Goal: Find specific page/section: Find specific page/section

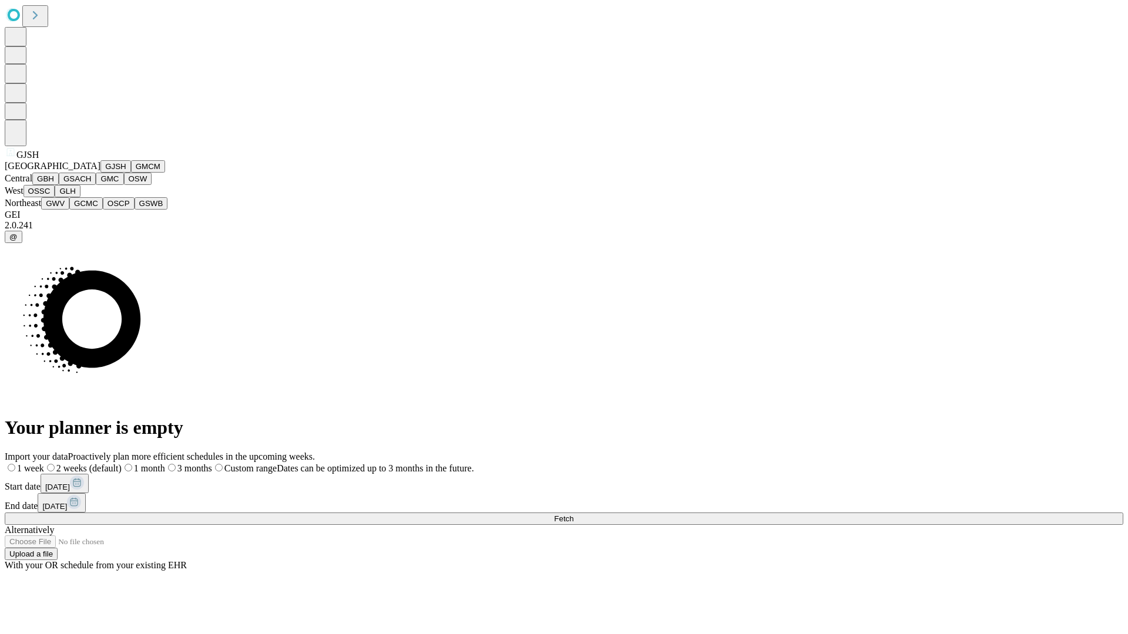
click at [100, 173] on button "GJSH" at bounding box center [115, 166] width 31 height 12
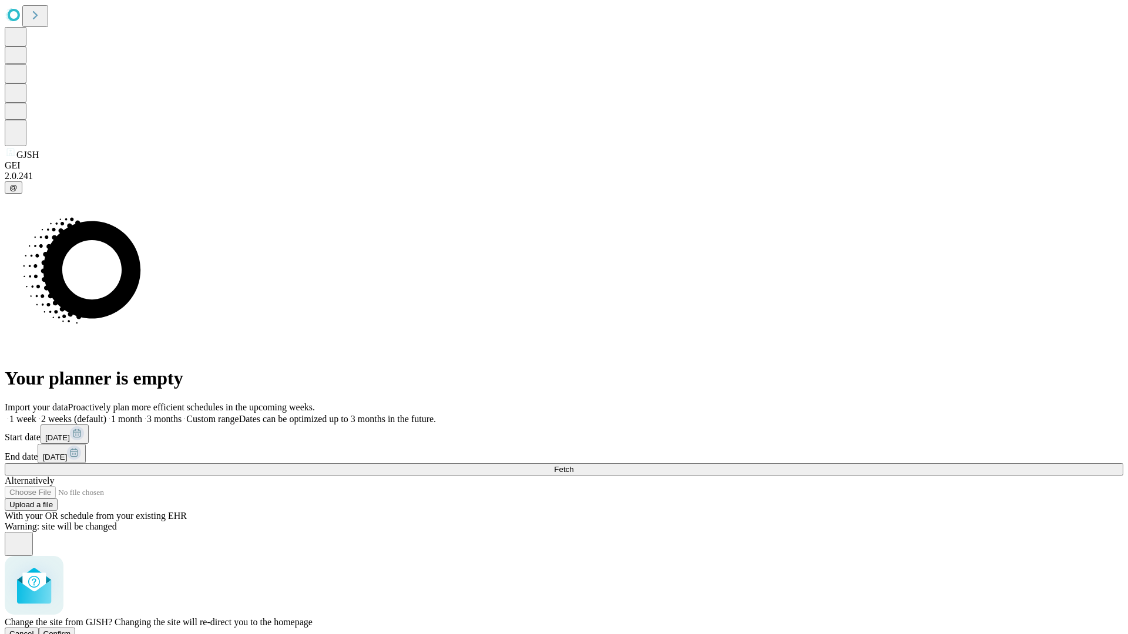
click at [71, 630] on span "Confirm" at bounding box center [57, 634] width 28 height 9
click at [36, 414] on label "1 week" at bounding box center [21, 419] width 32 height 10
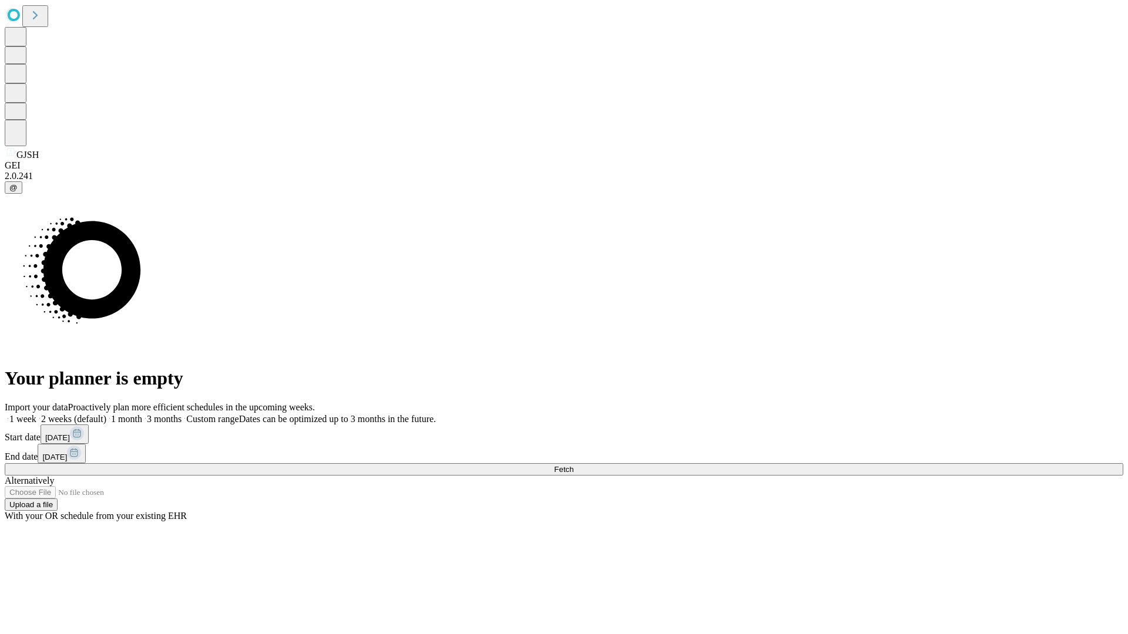
click at [573, 465] on span "Fetch" at bounding box center [563, 469] width 19 height 9
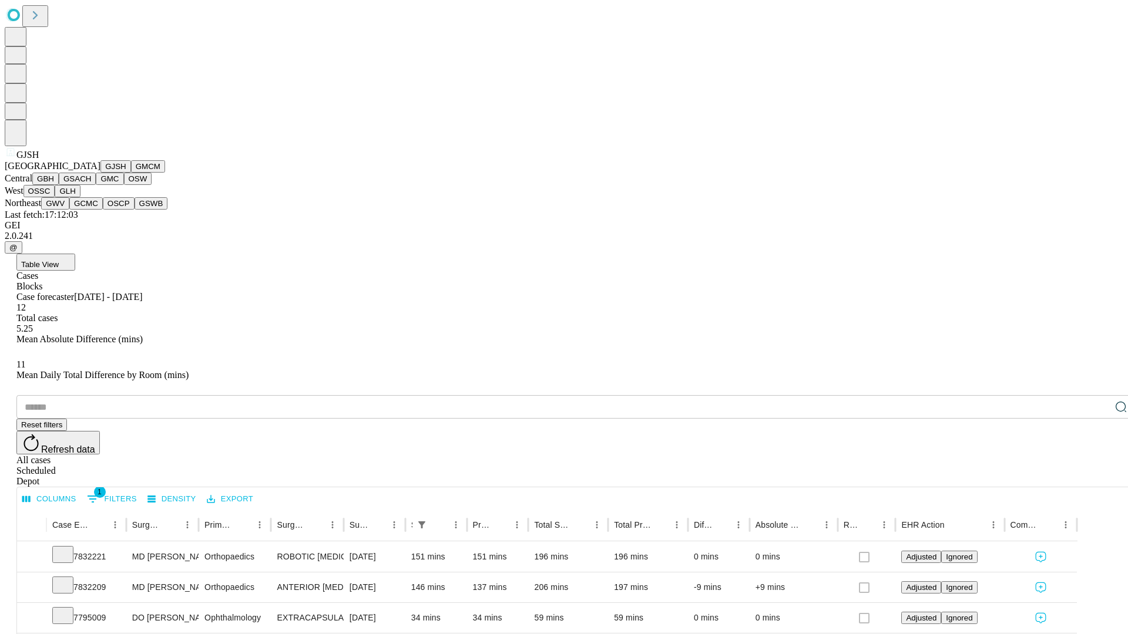
click at [131, 173] on button "GMCM" at bounding box center [148, 166] width 34 height 12
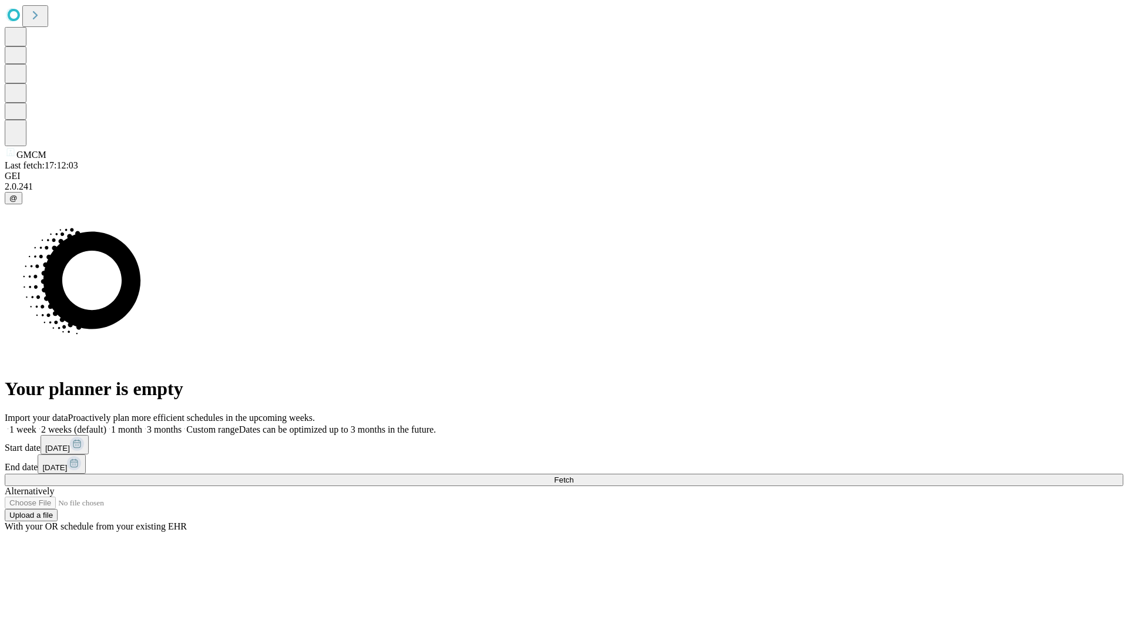
click at [573, 476] on span "Fetch" at bounding box center [563, 480] width 19 height 9
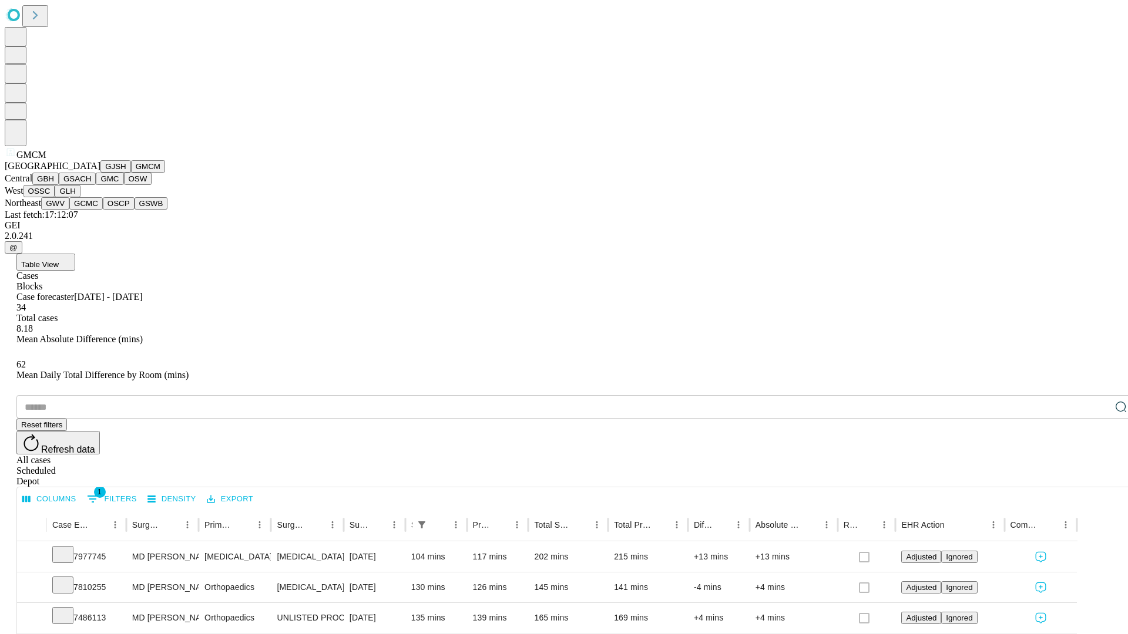
click at [59, 185] on button "GBH" at bounding box center [45, 179] width 26 height 12
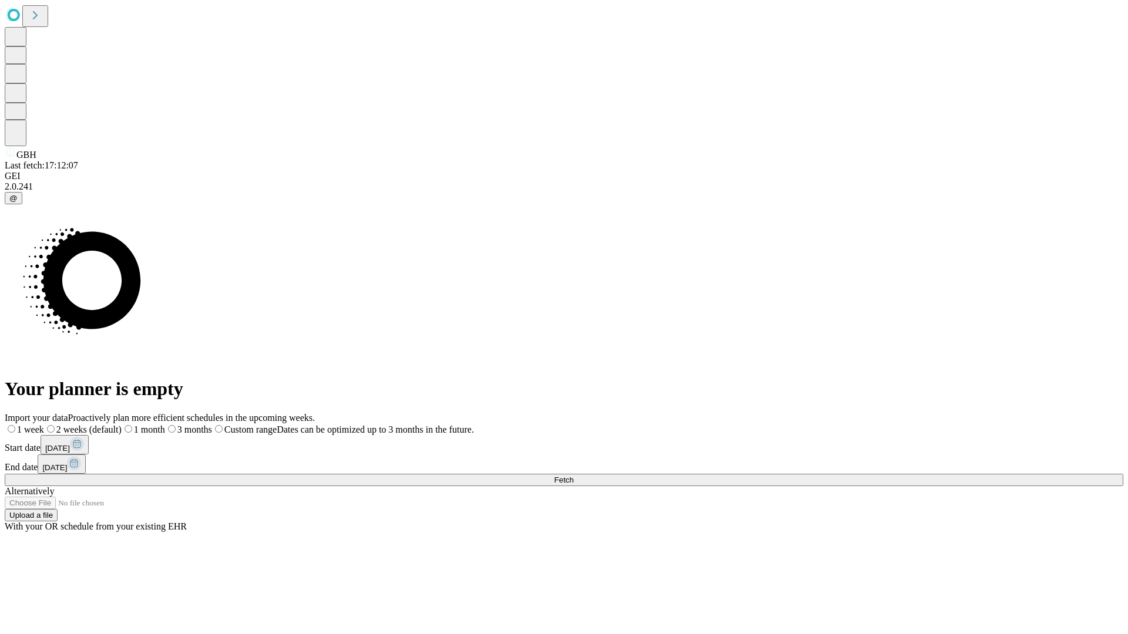
click at [44, 425] on label "1 week" at bounding box center [24, 430] width 39 height 10
click at [573, 476] on span "Fetch" at bounding box center [563, 480] width 19 height 9
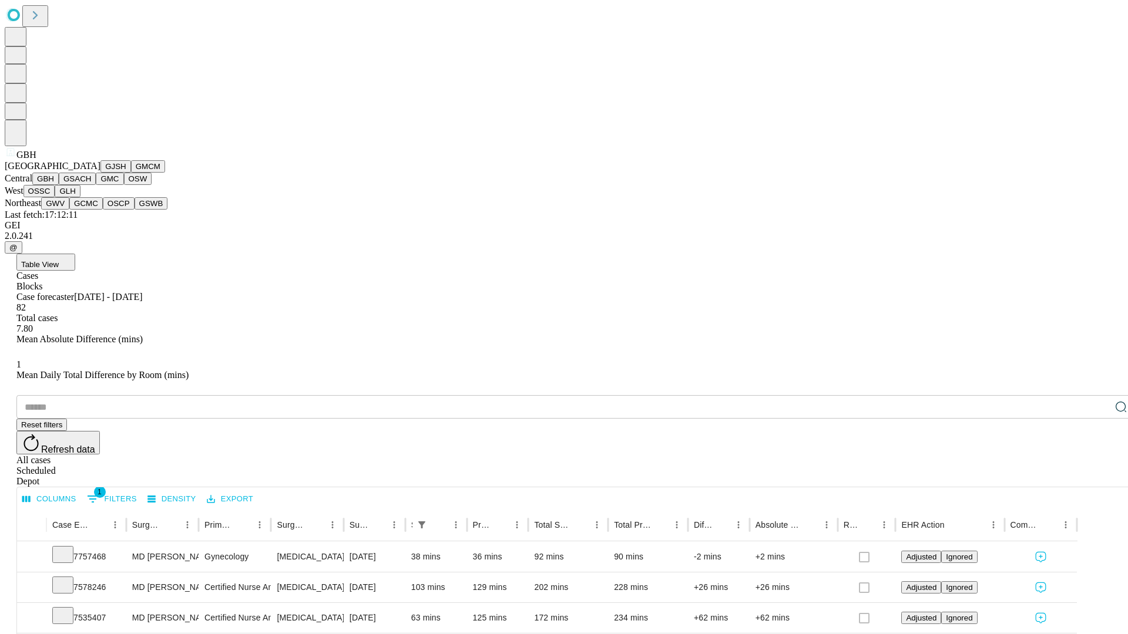
click at [91, 185] on button "GSACH" at bounding box center [77, 179] width 37 height 12
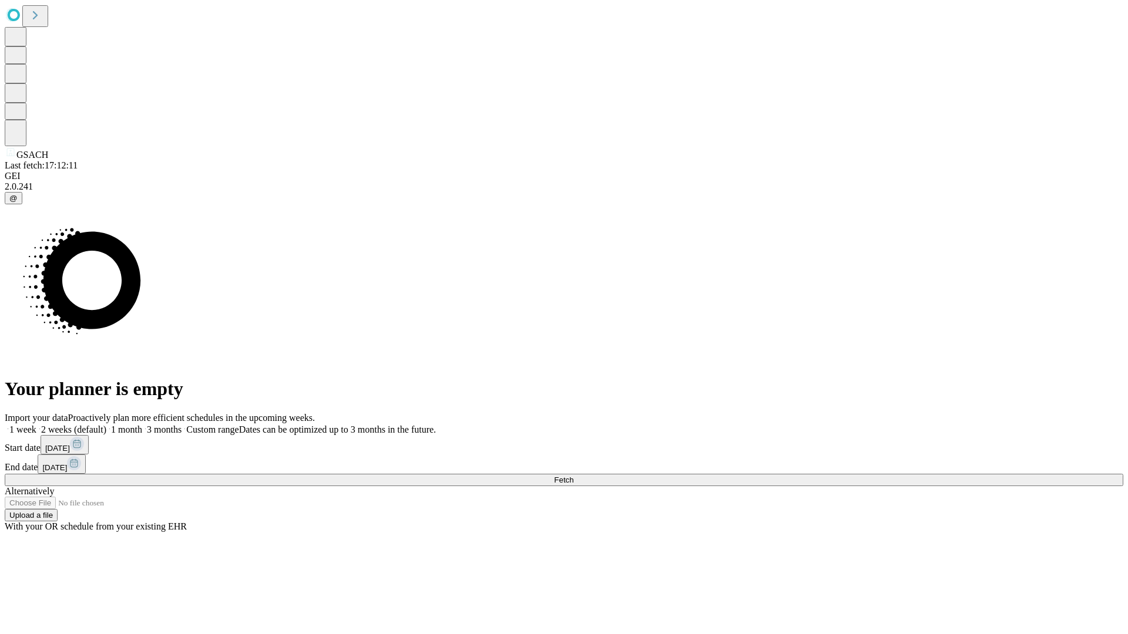
click at [36, 425] on label "1 week" at bounding box center [21, 430] width 32 height 10
click at [573, 476] on span "Fetch" at bounding box center [563, 480] width 19 height 9
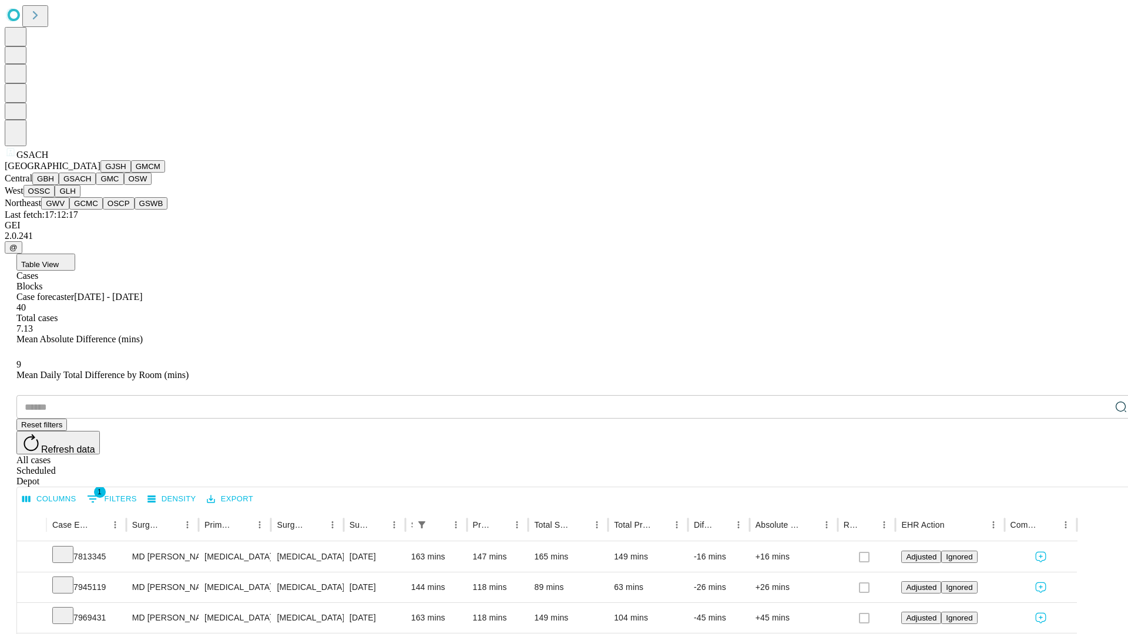
click at [96, 185] on button "GMC" at bounding box center [110, 179] width 28 height 12
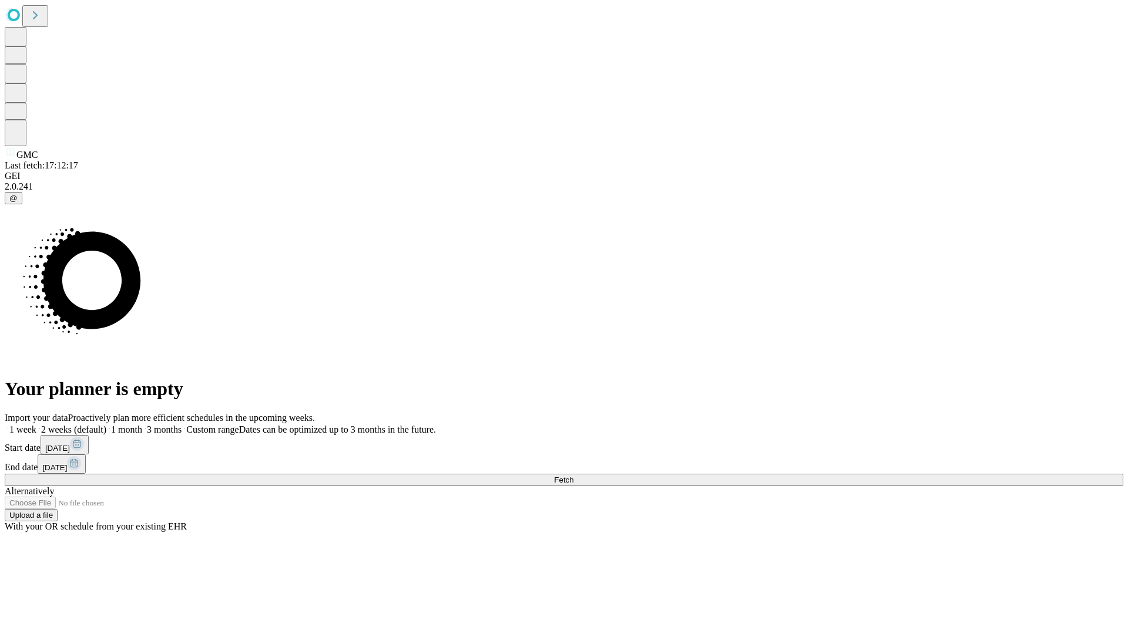
click at [36, 425] on label "1 week" at bounding box center [21, 430] width 32 height 10
click at [573, 476] on span "Fetch" at bounding box center [563, 480] width 19 height 9
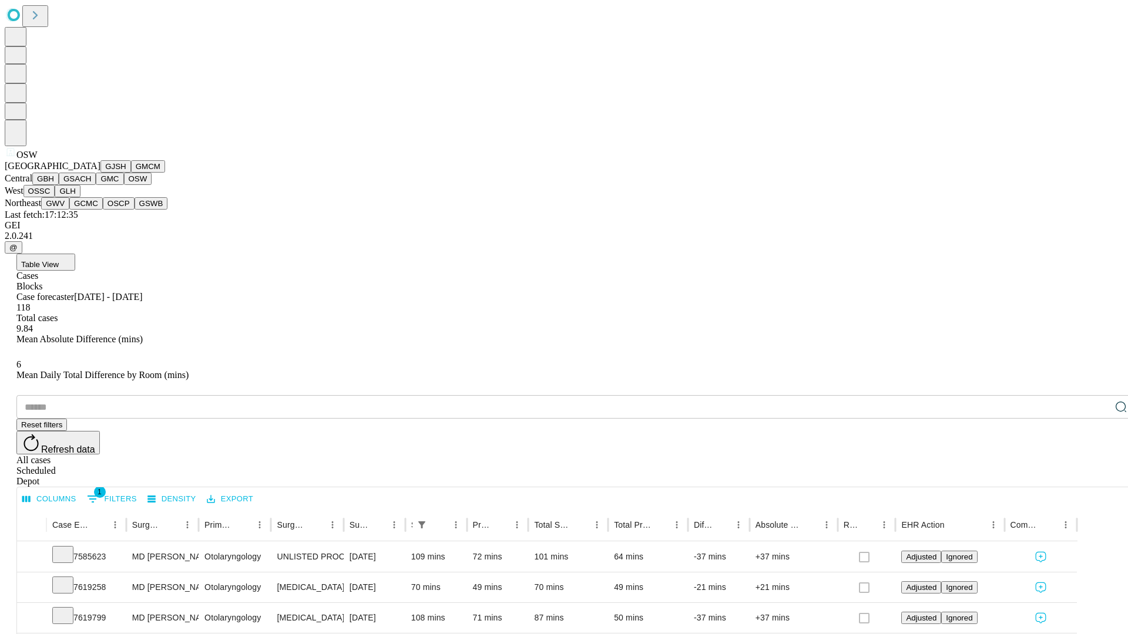
click at [55, 197] on button "OSSC" at bounding box center [39, 191] width 32 height 12
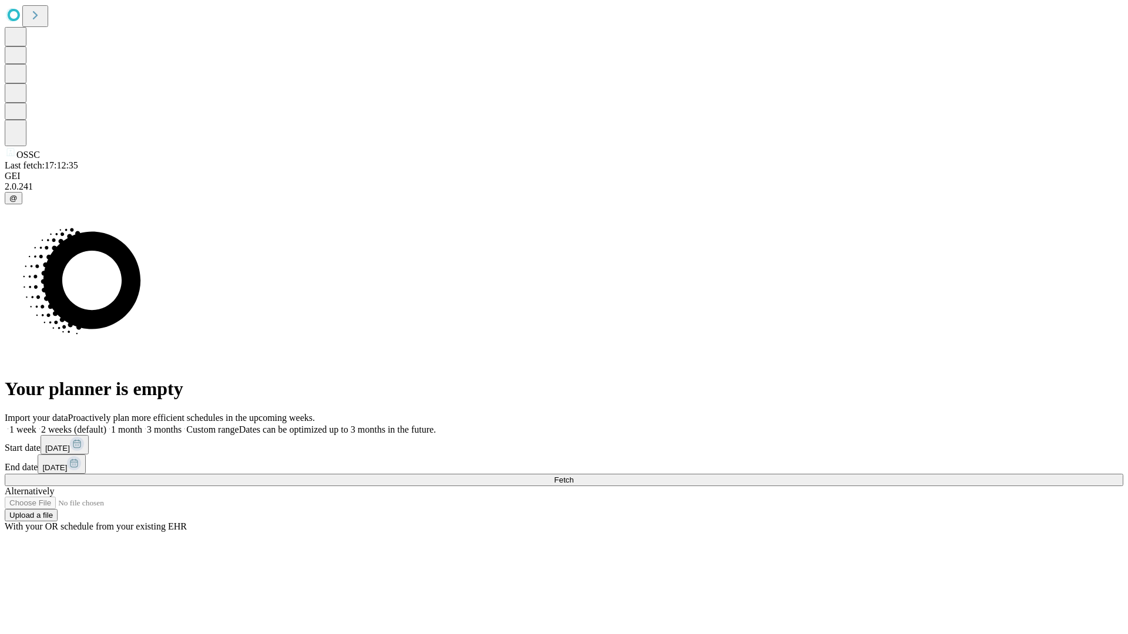
click at [36, 425] on label "1 week" at bounding box center [21, 430] width 32 height 10
click at [573, 476] on span "Fetch" at bounding box center [563, 480] width 19 height 9
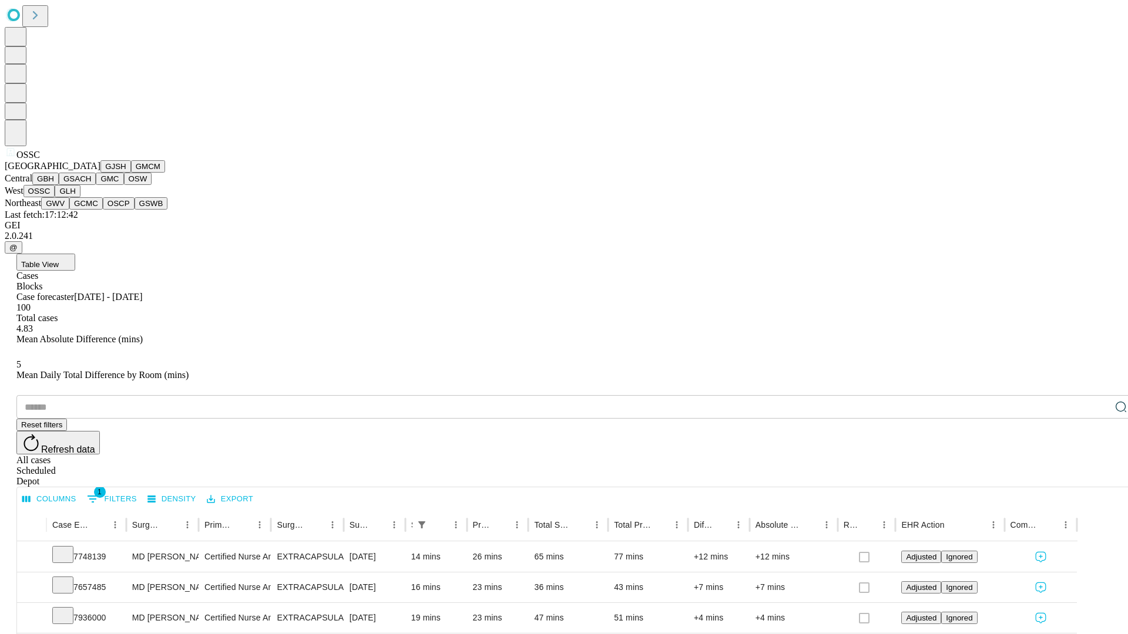
click at [80, 197] on button "GLH" at bounding box center [67, 191] width 25 height 12
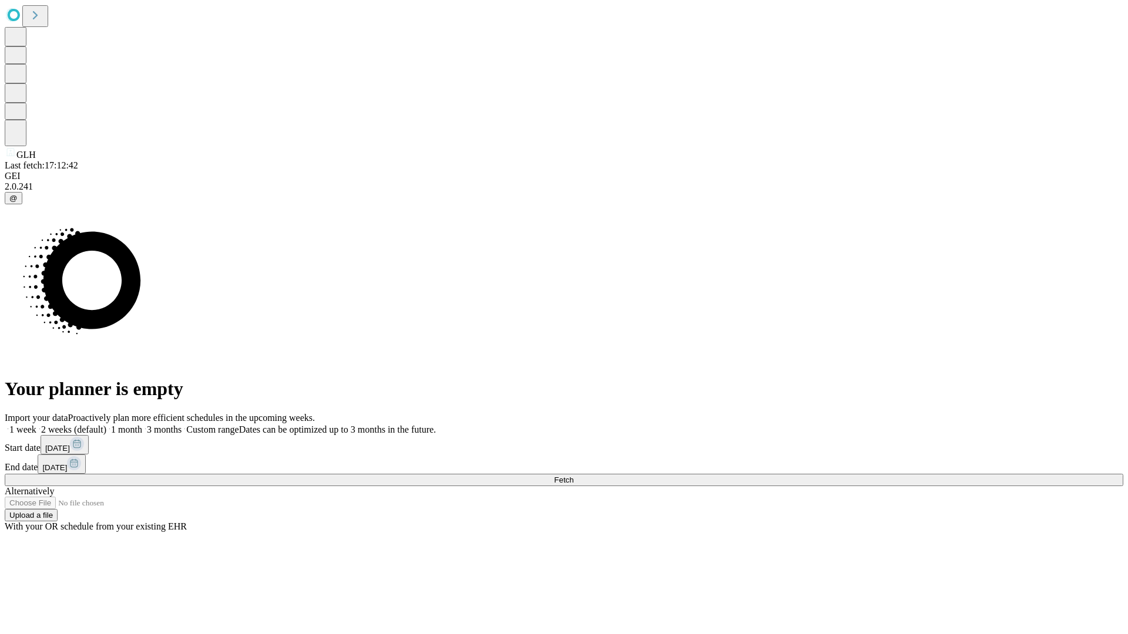
click at [36, 425] on label "1 week" at bounding box center [21, 430] width 32 height 10
click at [573, 476] on span "Fetch" at bounding box center [563, 480] width 19 height 9
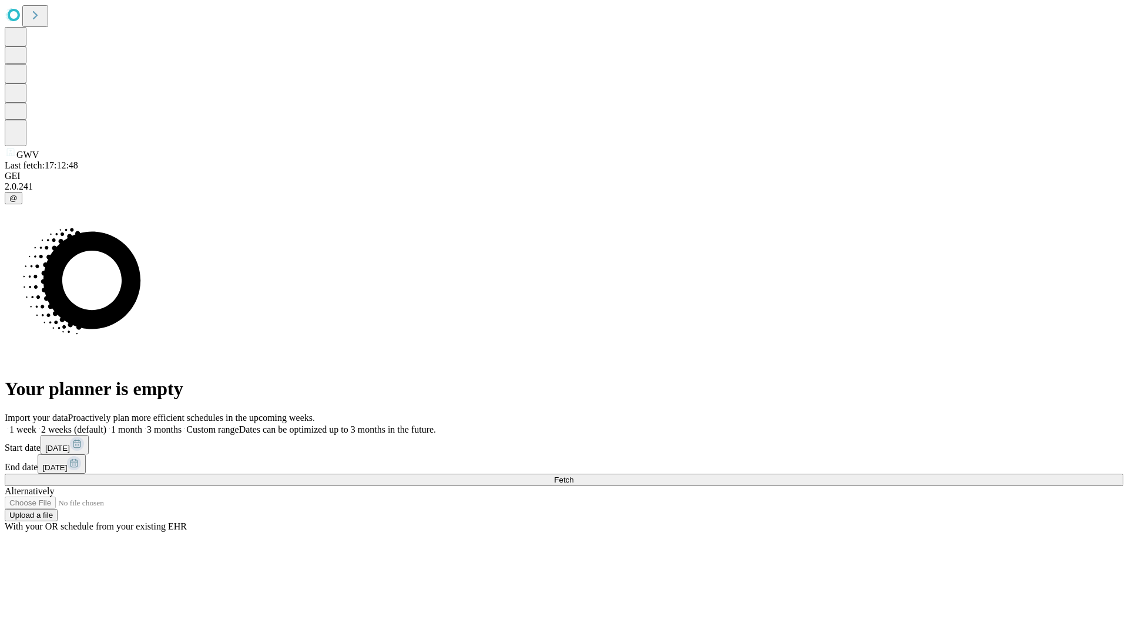
click at [573, 476] on span "Fetch" at bounding box center [563, 480] width 19 height 9
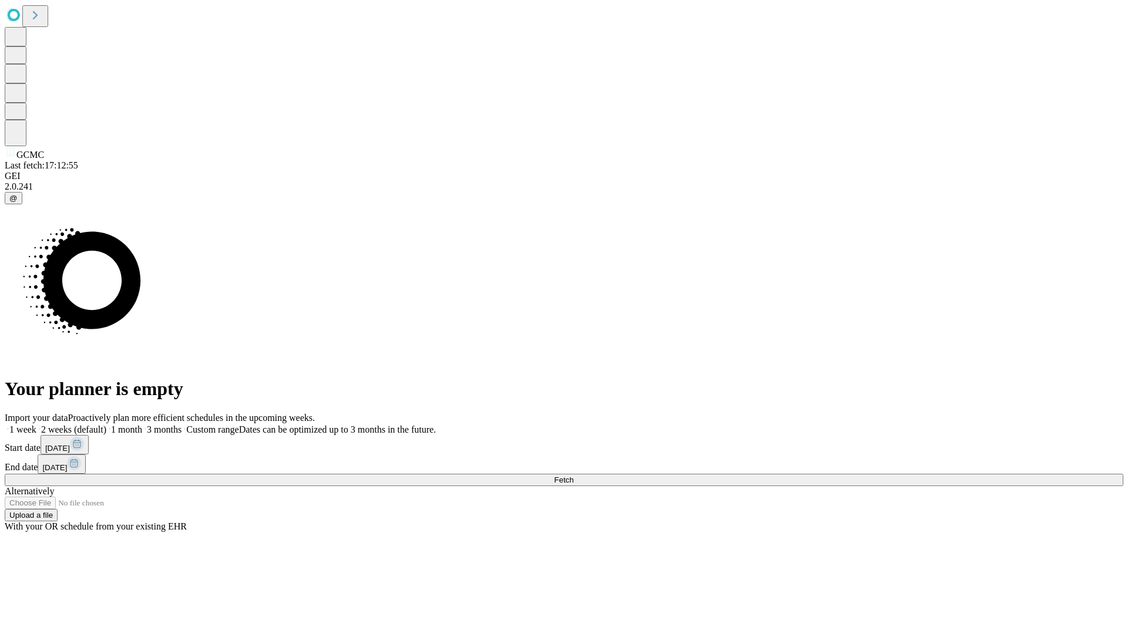
click at [36, 425] on label "1 week" at bounding box center [21, 430] width 32 height 10
click at [573, 476] on span "Fetch" at bounding box center [563, 480] width 19 height 9
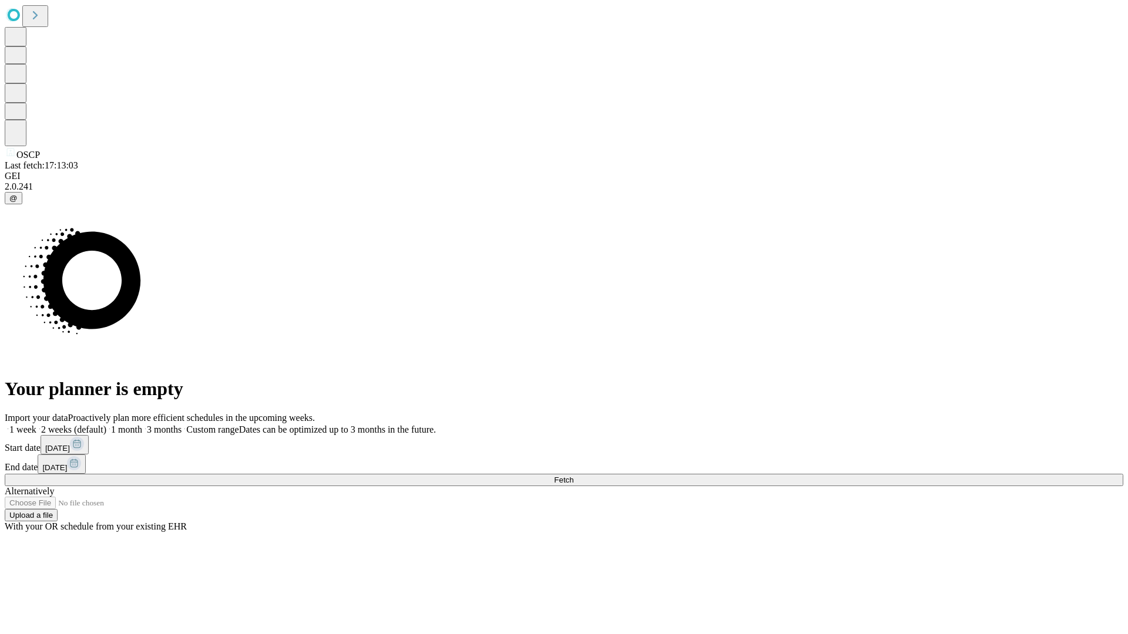
click at [36, 425] on label "1 week" at bounding box center [21, 430] width 32 height 10
click at [573, 476] on span "Fetch" at bounding box center [563, 480] width 19 height 9
